Goal: Task Accomplishment & Management: Use online tool/utility

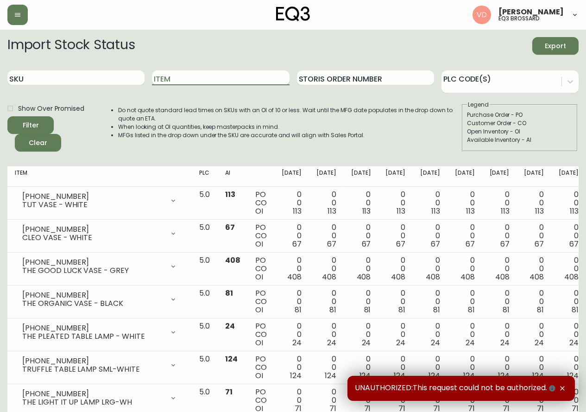
click at [202, 75] on input "Item" at bounding box center [220, 77] width 137 height 15
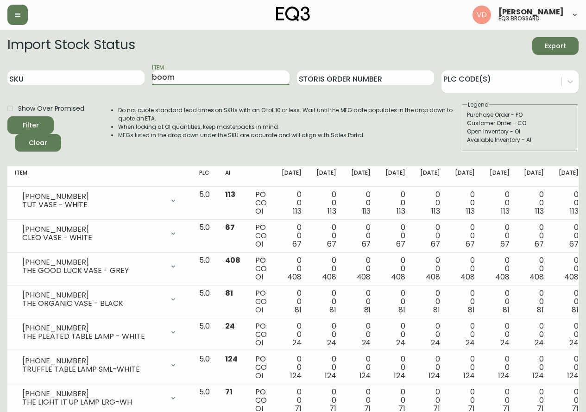
type input "boom"
click at [7, 116] on button "Filter" at bounding box center [30, 125] width 46 height 18
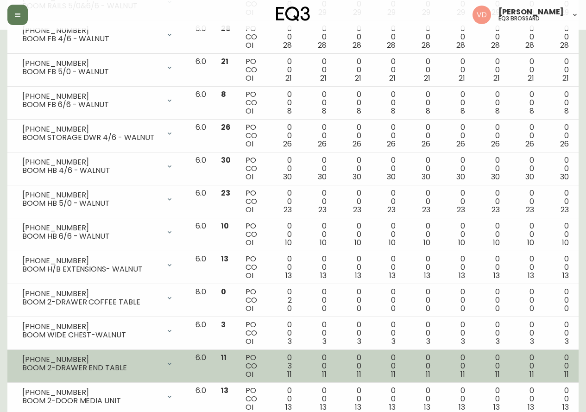
scroll to position [262, 0]
